Goal: Use online tool/utility: Utilize a website feature to perform a specific function

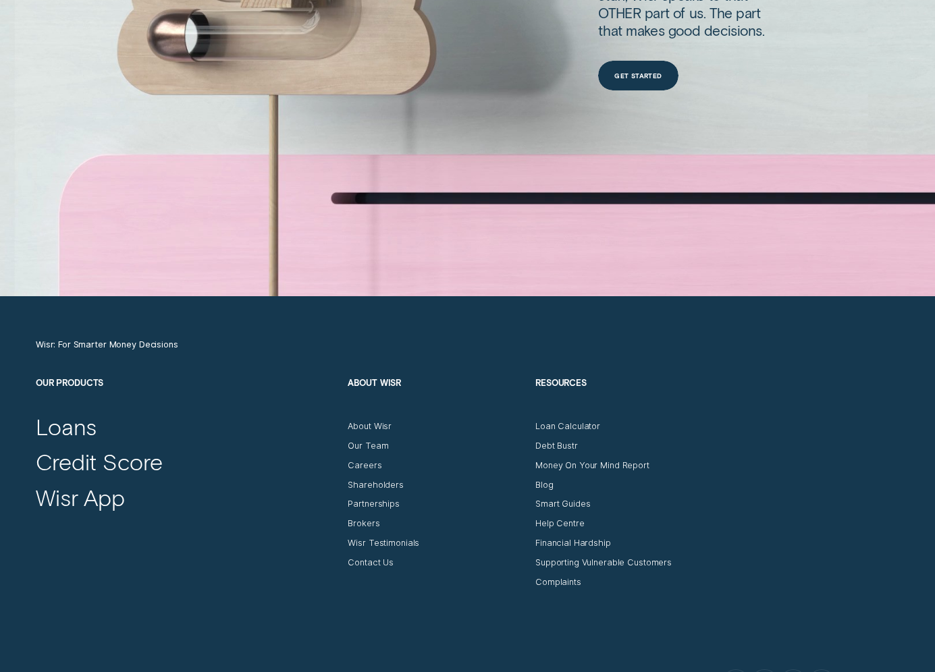
scroll to position [4310, 0]
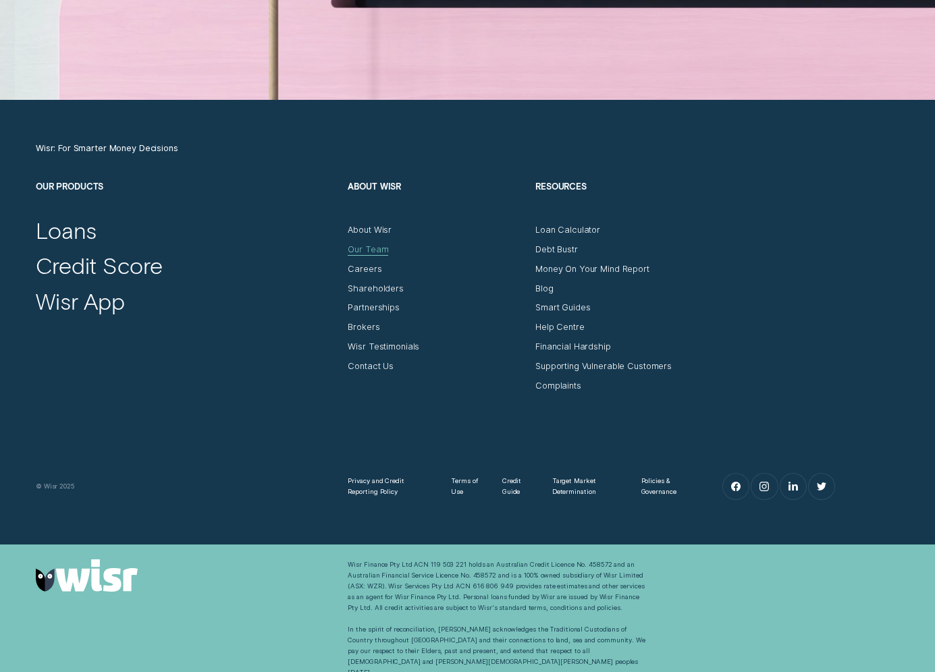
click at [371, 249] on div "Our Team" at bounding box center [368, 249] width 41 height 11
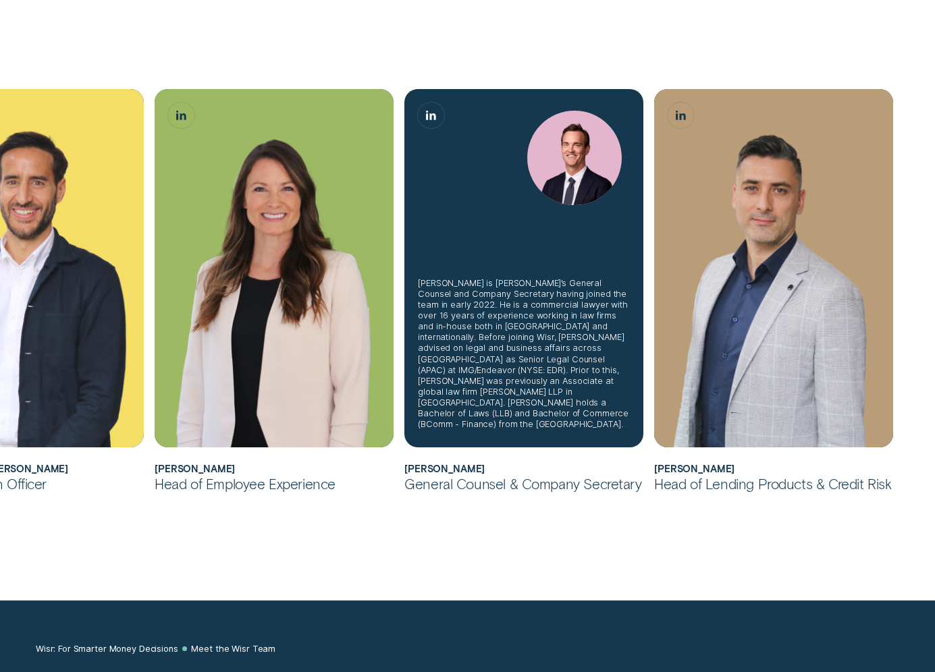
scroll to position [826, 0]
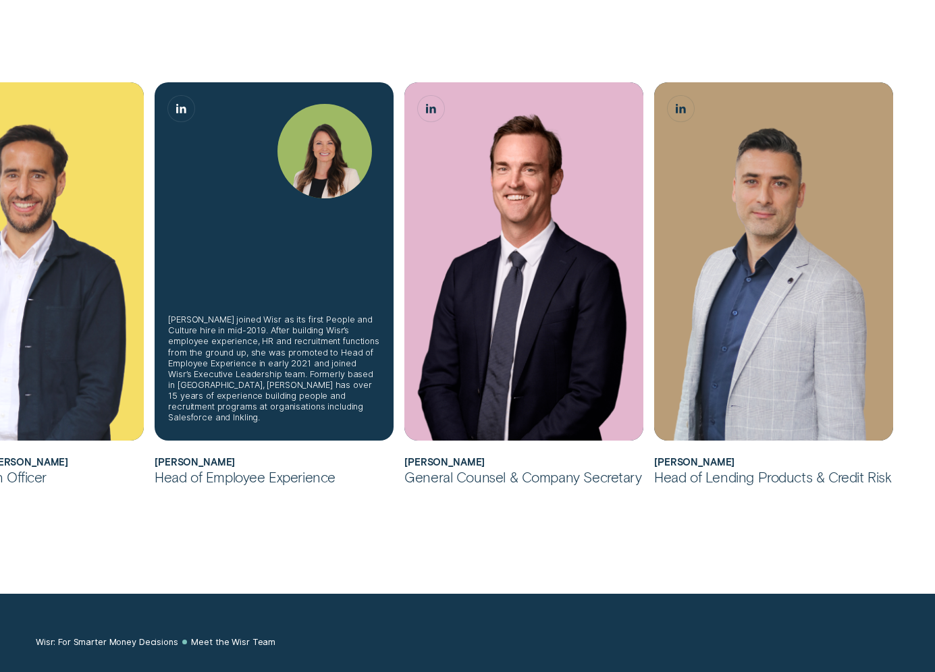
scroll to position [4310, 0]
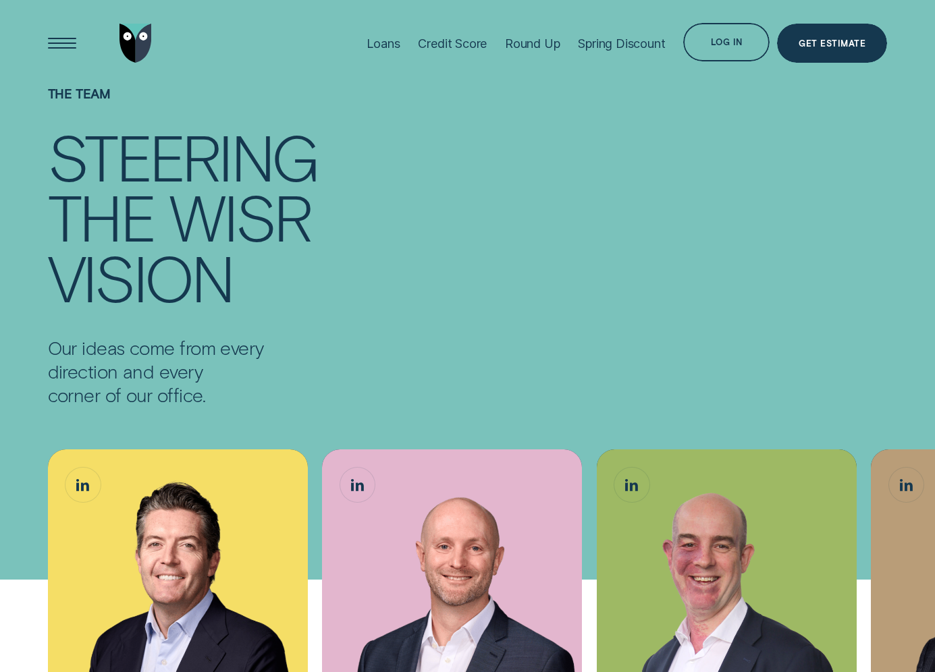
click at [131, 41] on img "Go to home page" at bounding box center [135, 43] width 32 height 39
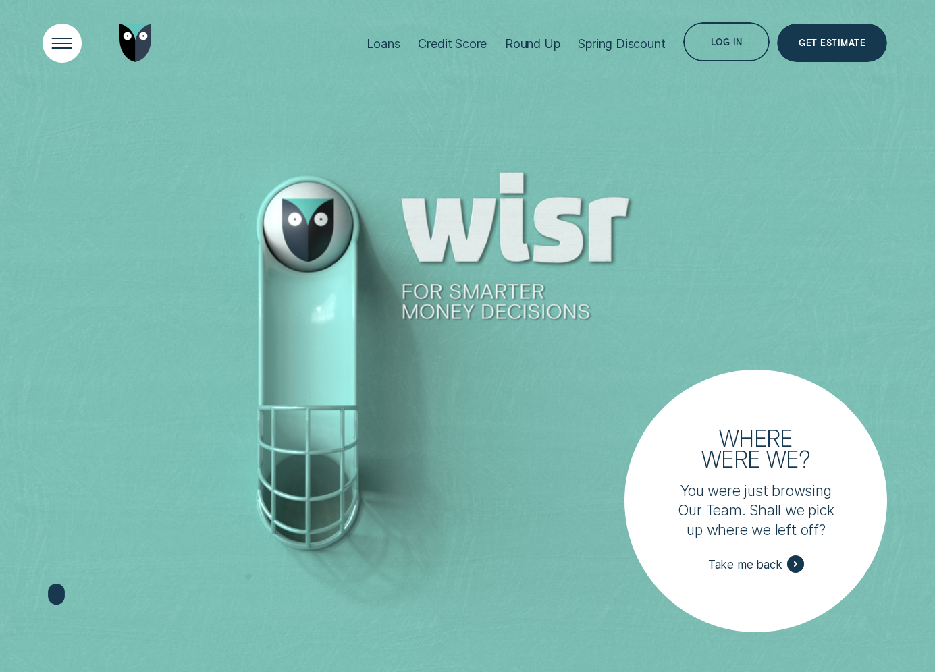
click at [72, 43] on div "Open Menu" at bounding box center [61, 43] width 55 height 55
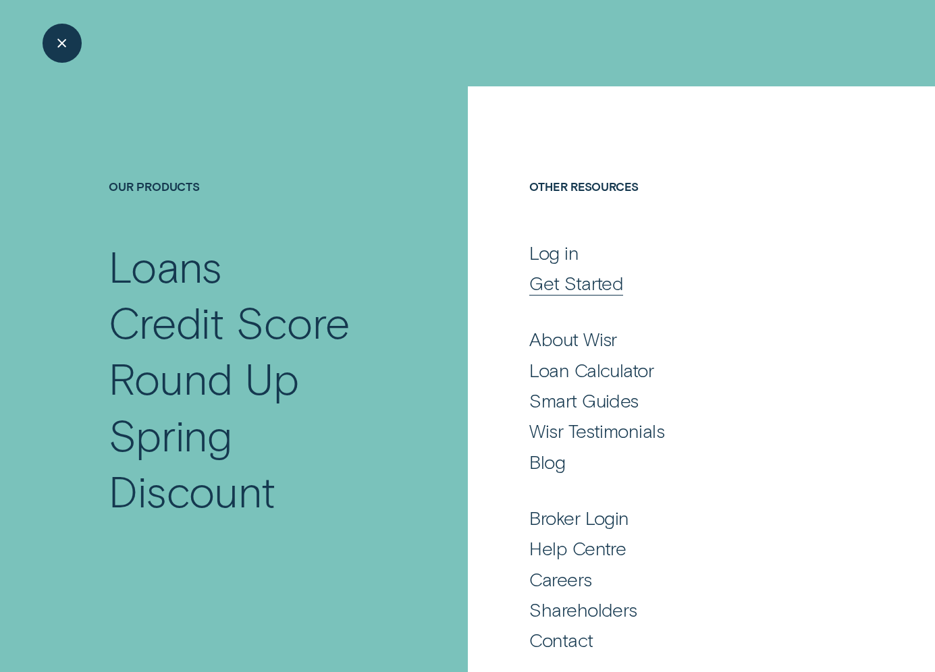
scroll to position [5, 0]
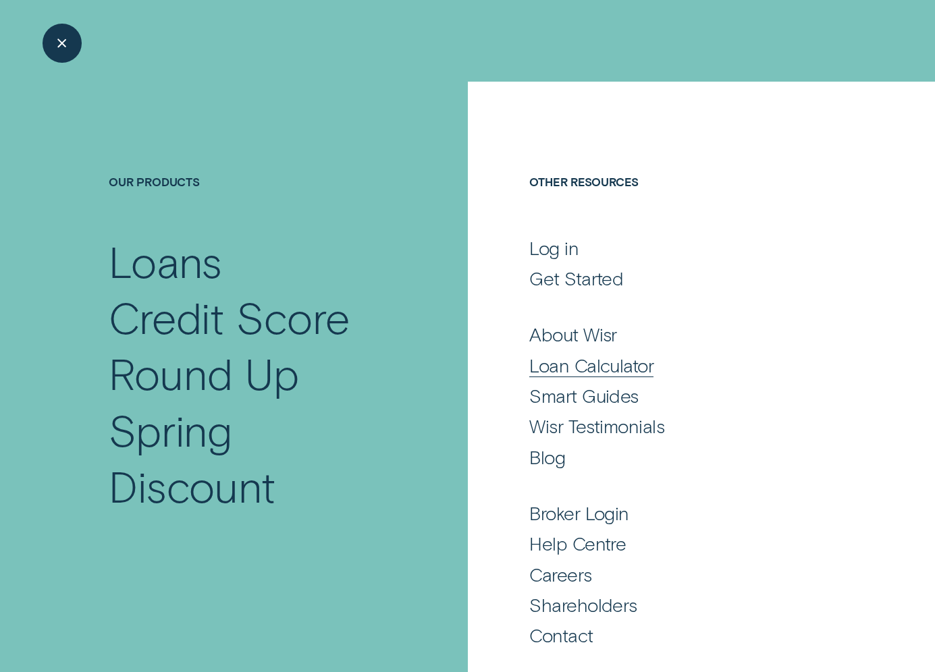
click at [618, 359] on div "Loan Calculator" at bounding box center [591, 366] width 124 height 24
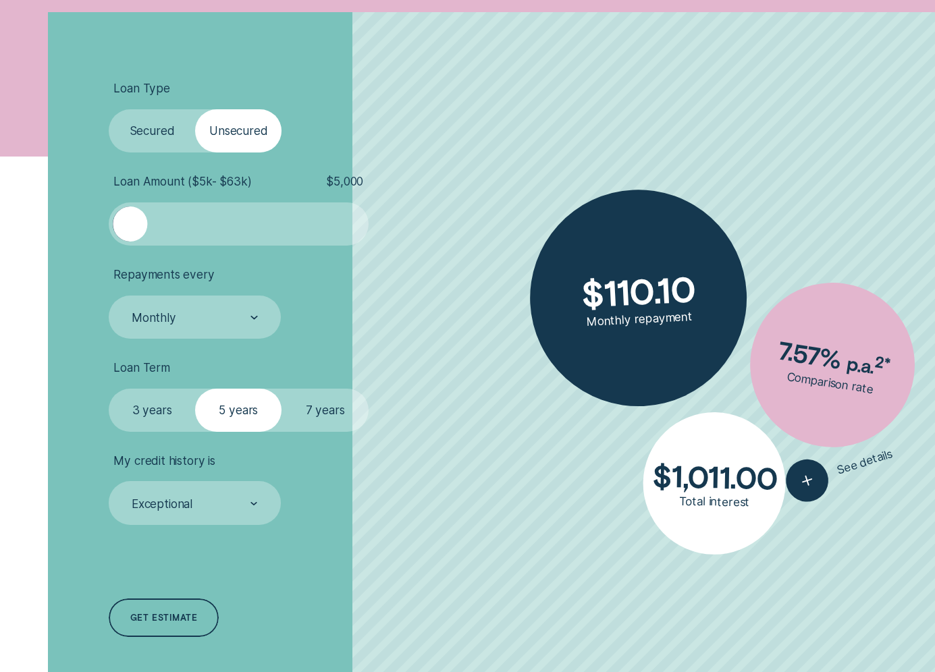
scroll to position [485, 0]
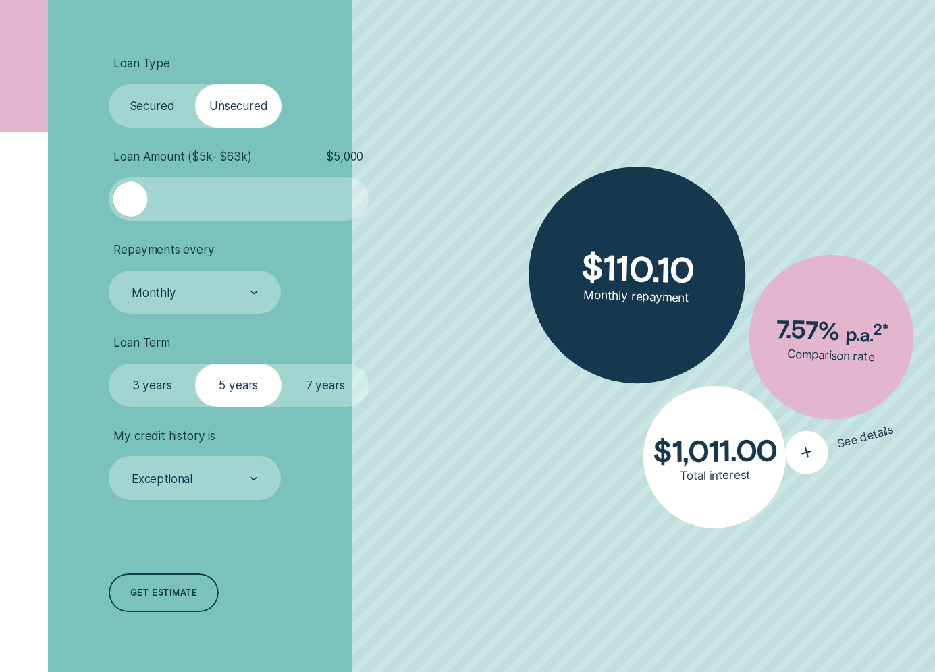
click at [801, 448] on icon "button" at bounding box center [807, 452] width 26 height 25
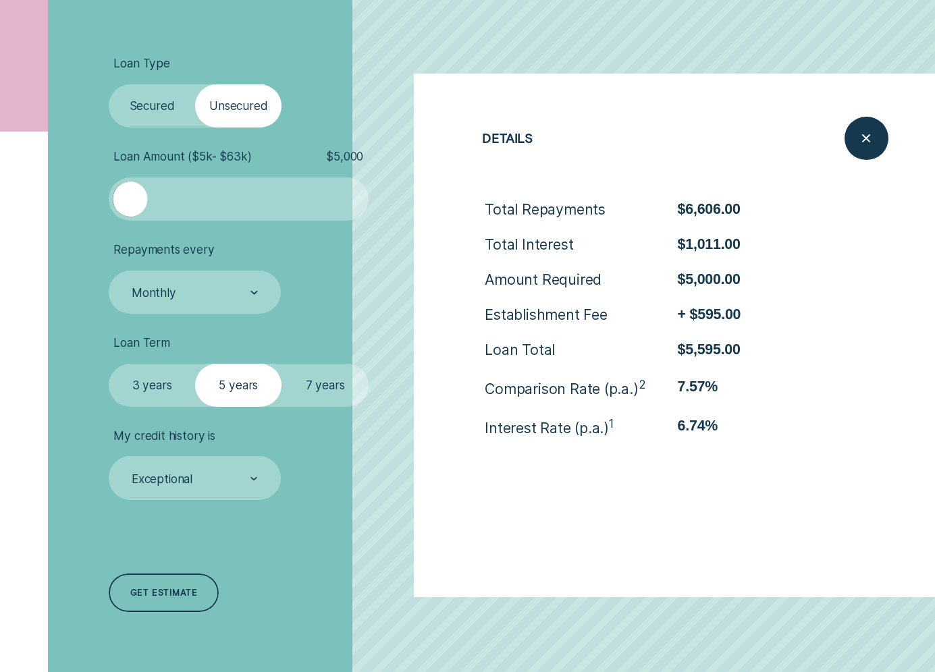
click at [801, 448] on icon "button" at bounding box center [807, 455] width 27 height 26
click at [862, 147] on icon "Close loan details" at bounding box center [866, 138] width 22 height 21
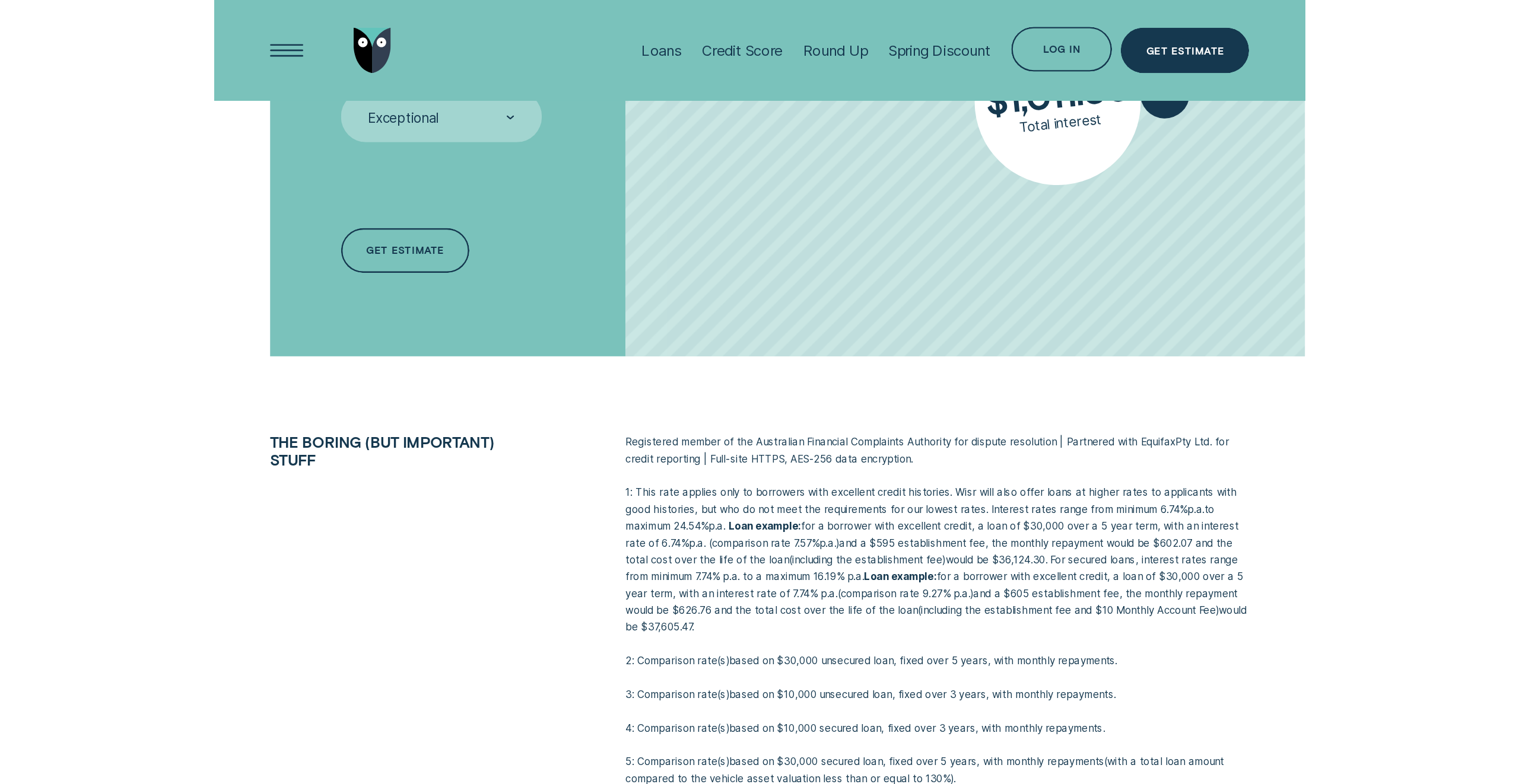
scroll to position [258, 0]
